Goal: Answer question/provide support

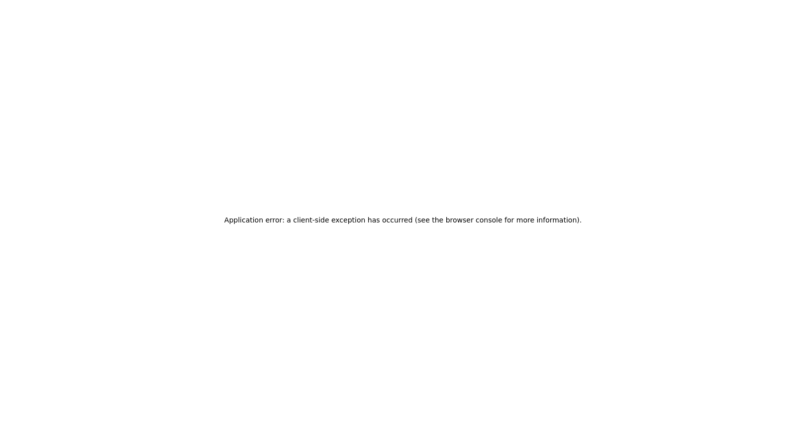
click at [391, 204] on div "Application error: a client-side exception has occurred (see the browser consol…" at bounding box center [403, 220] width 806 height 440
drag, startPoint x: 450, startPoint y: 224, endPoint x: 377, endPoint y: 213, distance: 74.0
click at [377, 213] on h2 "Application error: a client-side exception has occurred (see the browser consol…" at bounding box center [402, 220] width 357 height 14
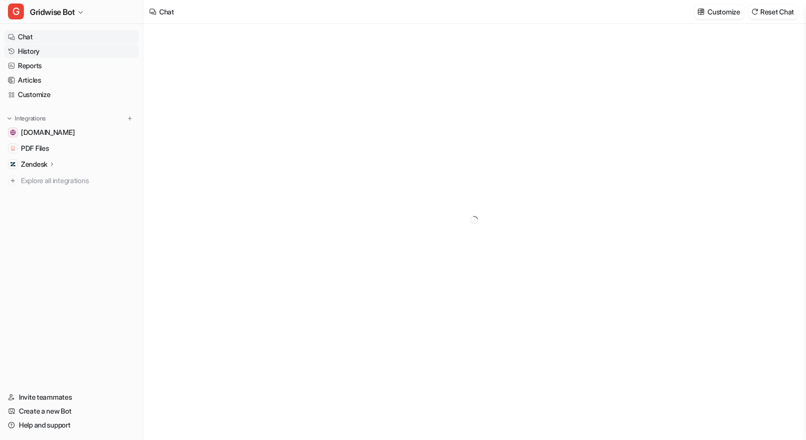
type textarea "**********"
click at [36, 52] on link "History" at bounding box center [71, 51] width 135 height 14
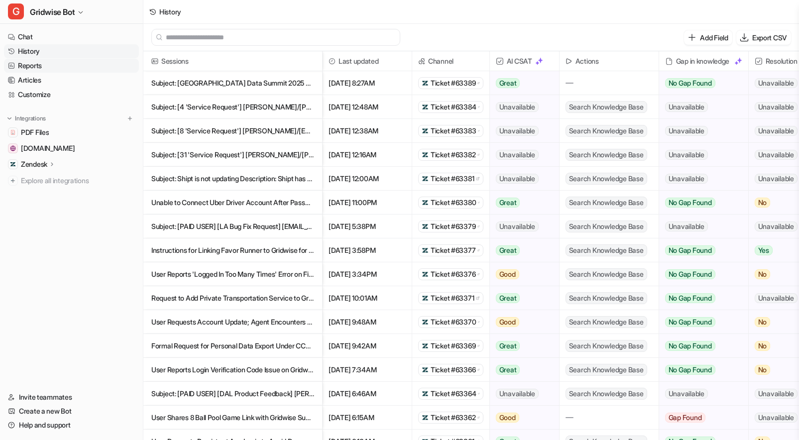
click at [44, 64] on link "Reports" at bounding box center [71, 66] width 135 height 14
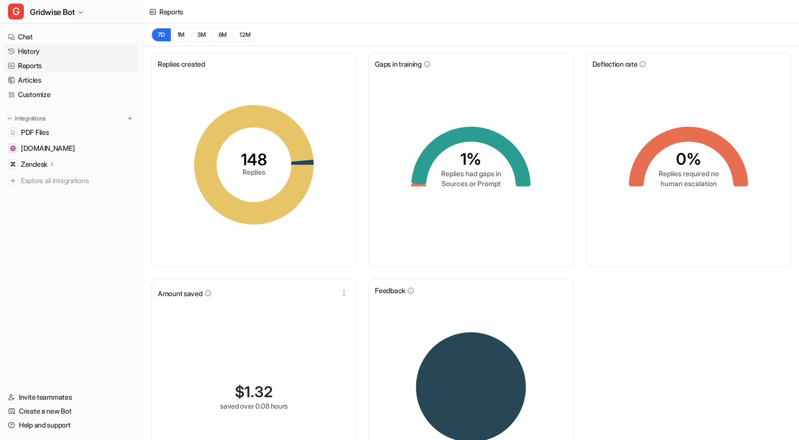
click at [28, 53] on link "History" at bounding box center [71, 51] width 135 height 14
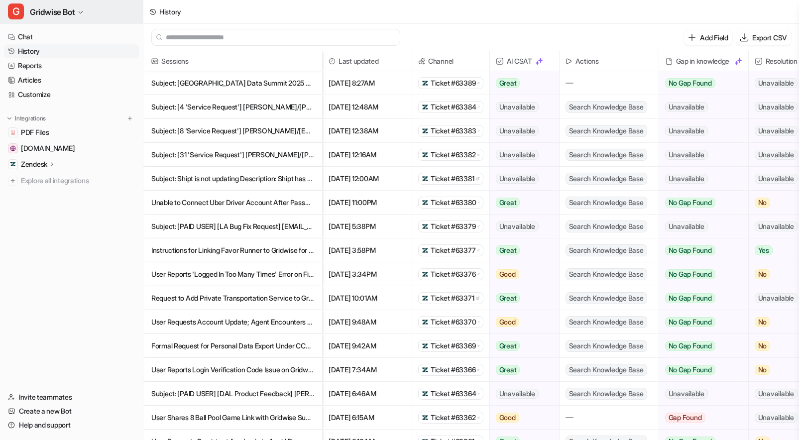
scroll to position [1, 0]
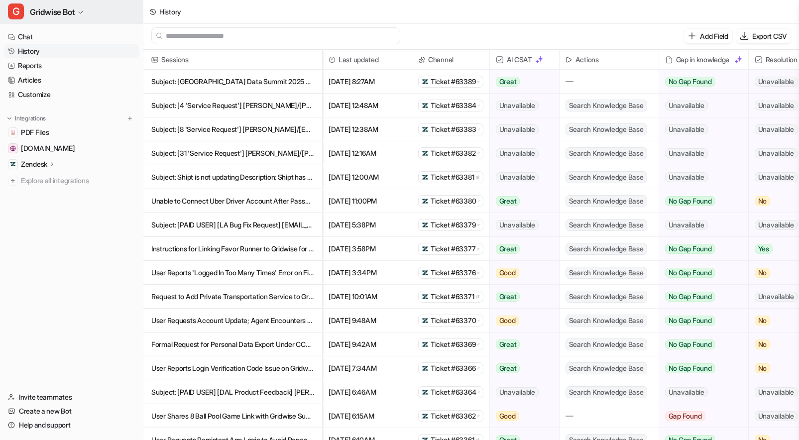
click at [55, 12] on span "Gridwise Bot" at bounding box center [52, 12] width 45 height 14
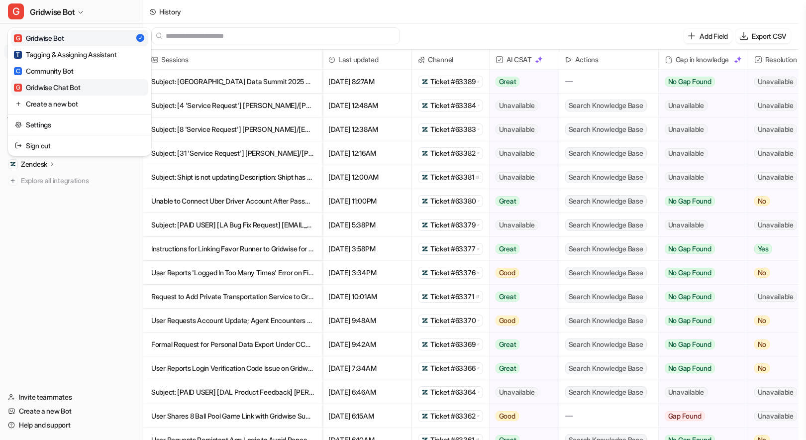
click at [76, 89] on div "G Gridwise Chat Bot" at bounding box center [47, 87] width 66 height 10
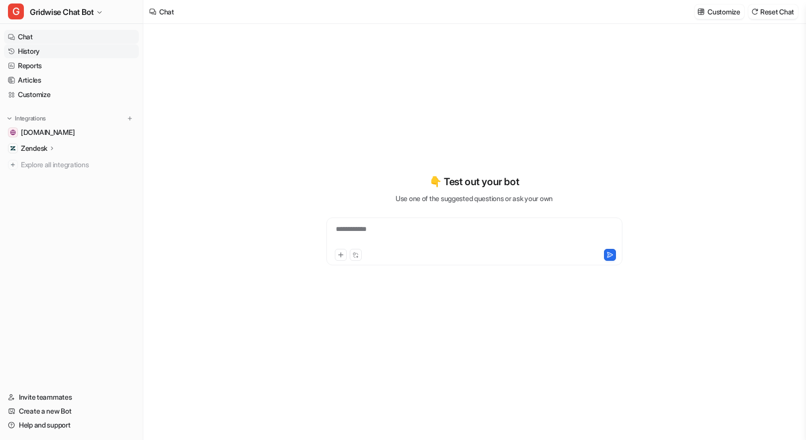
click at [27, 53] on link "History" at bounding box center [71, 51] width 135 height 14
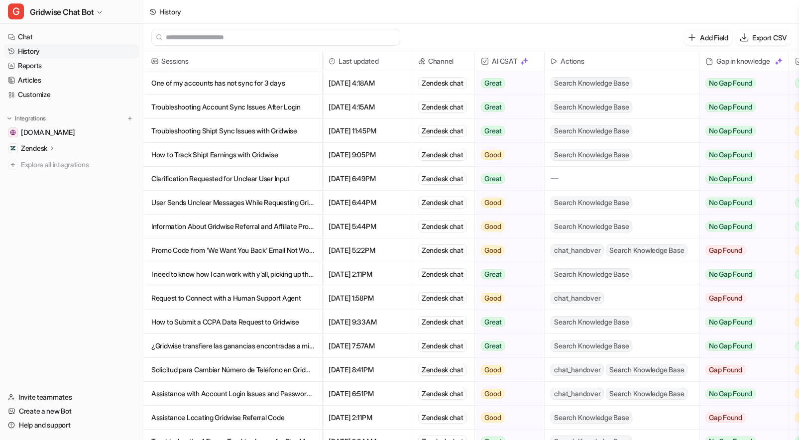
click at [255, 82] on p "One of my accounts has not sync for 3 days" at bounding box center [232, 83] width 163 height 24
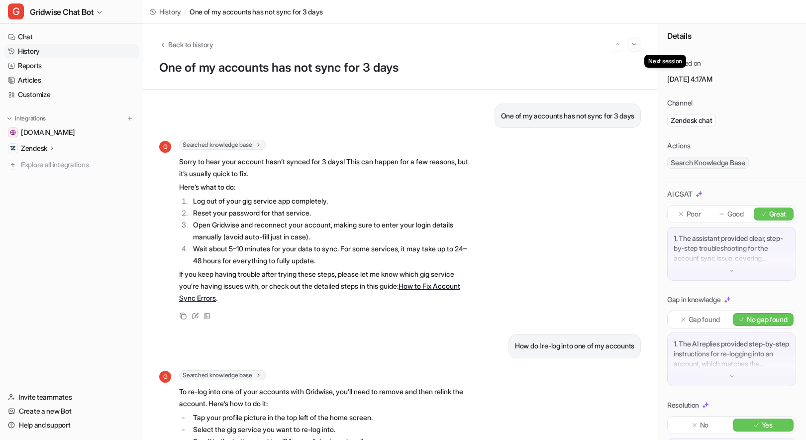
click at [636, 47] on img "Go to next session" at bounding box center [634, 44] width 7 height 9
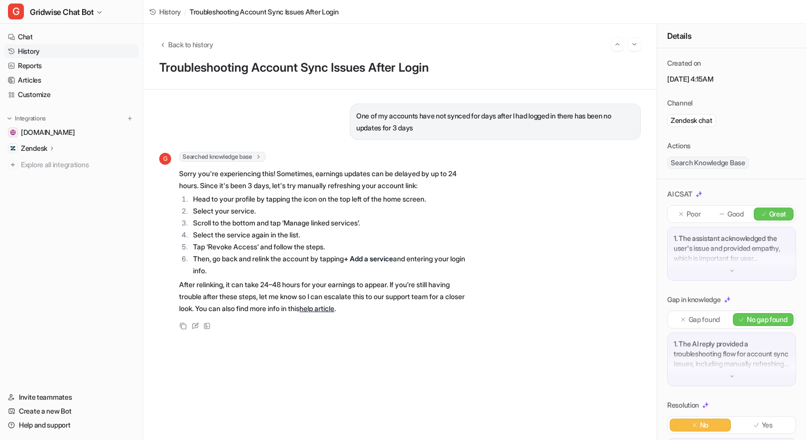
click at [626, 48] on div at bounding box center [626, 44] width 30 height 13
click at [635, 44] on img "Go to next session" at bounding box center [634, 44] width 7 height 9
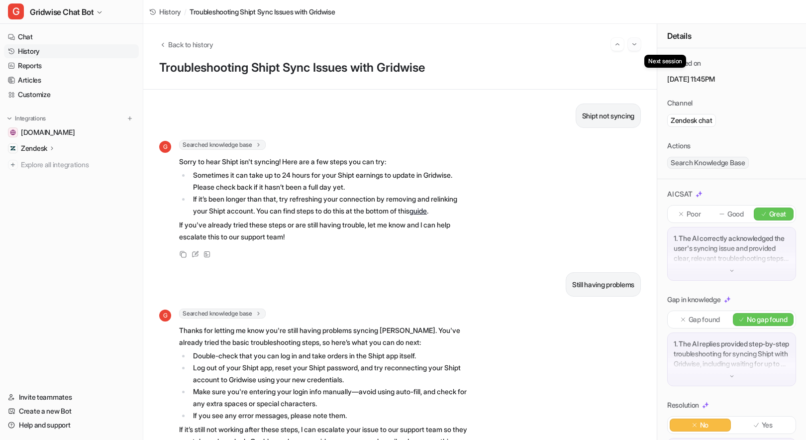
click at [634, 45] on img "Go to next session" at bounding box center [634, 44] width 7 height 9
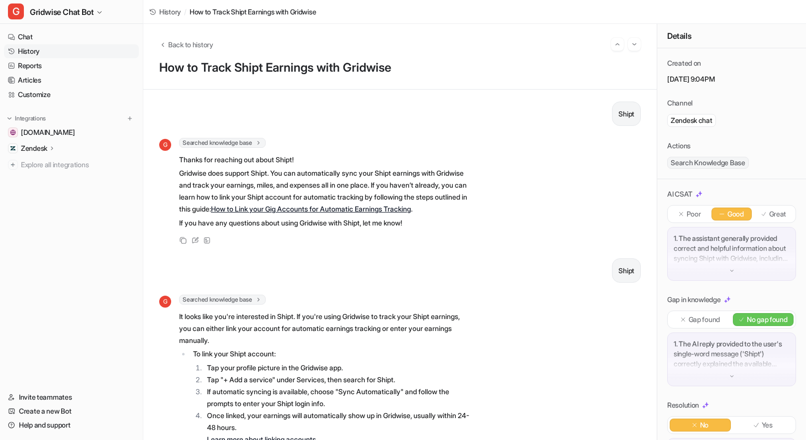
scroll to position [590, 0]
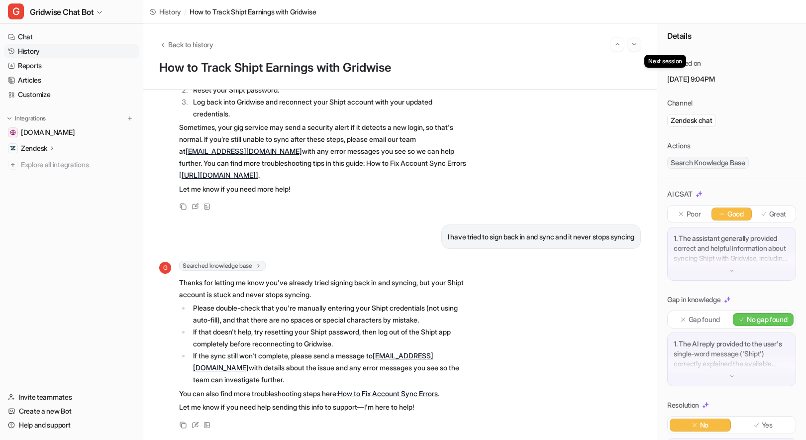
click at [637, 46] on img "Go to next session" at bounding box center [634, 44] width 7 height 9
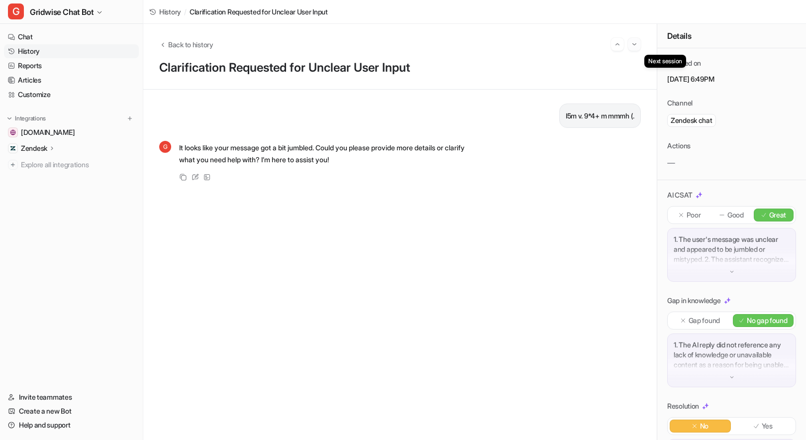
click at [637, 43] on img "Go to next session" at bounding box center [634, 44] width 7 height 9
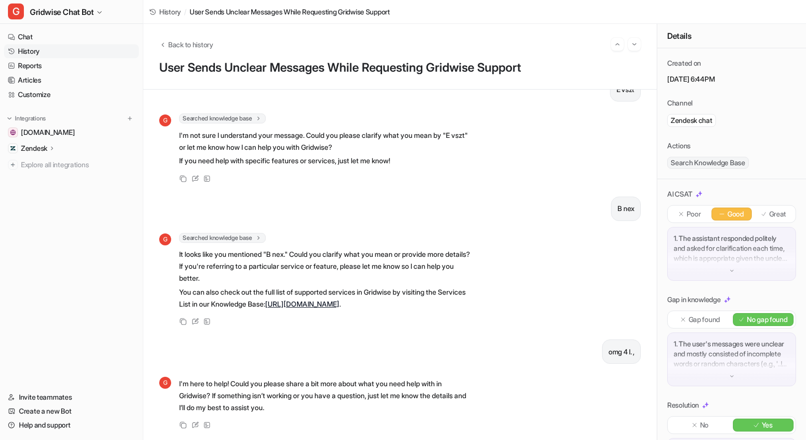
scroll to position [135, 0]
click at [639, 45] on button "Go to next session" at bounding box center [634, 44] width 13 height 13
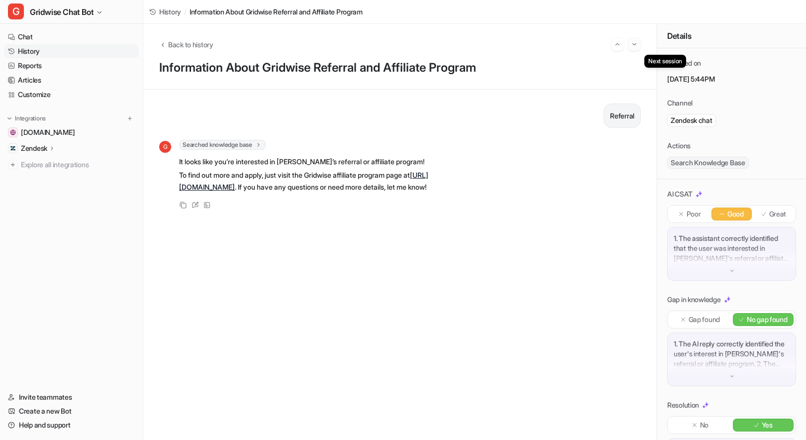
click at [634, 43] on img "Go to next session" at bounding box center [634, 44] width 7 height 9
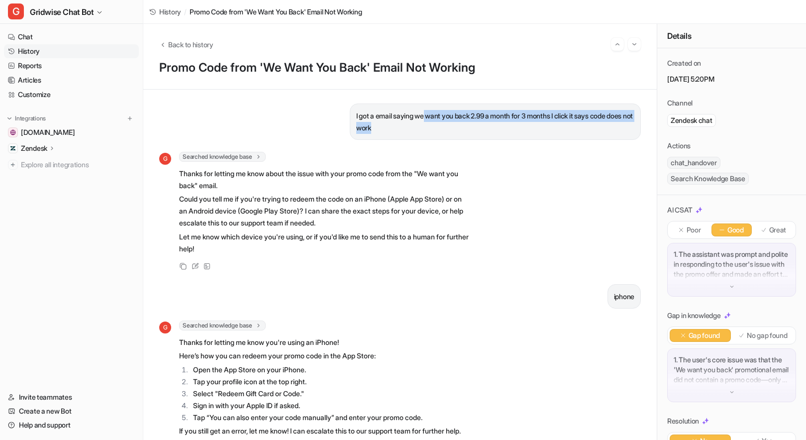
drag, startPoint x: 502, startPoint y: 117, endPoint x: 416, endPoint y: 114, distance: 86.6
click at [416, 114] on p "I got a email saying we want you back 2.99 a month for 3 months I click it says…" at bounding box center [495, 122] width 278 height 24
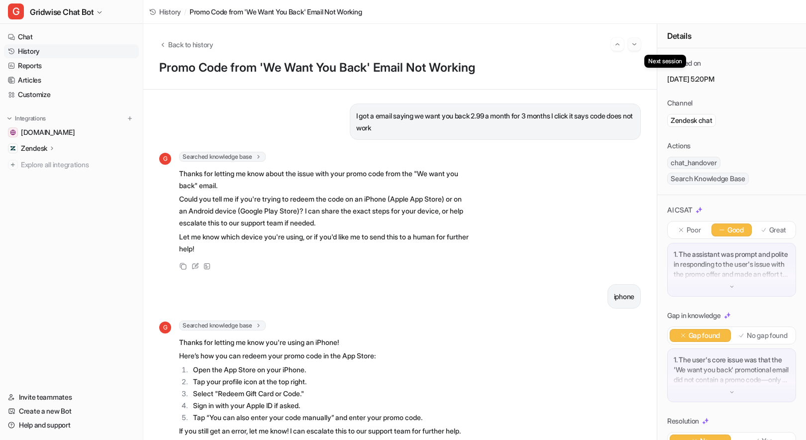
click at [636, 43] on img "Go to next session" at bounding box center [634, 44] width 7 height 9
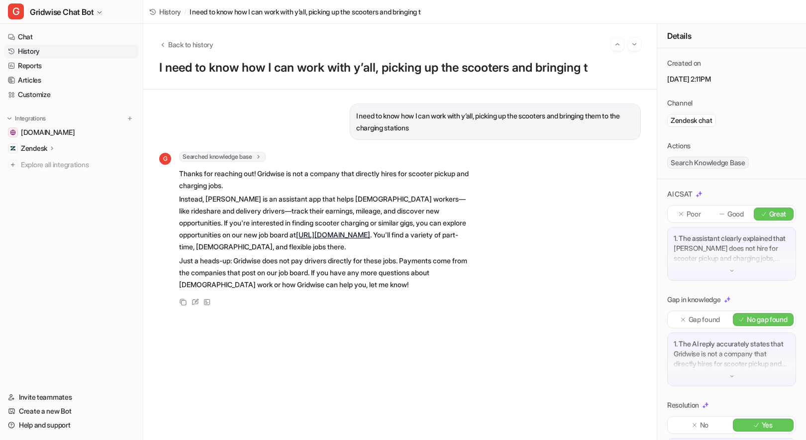
click at [627, 43] on div at bounding box center [626, 44] width 30 height 13
click at [634, 46] on img "Go to next session" at bounding box center [634, 44] width 7 height 9
